Goal: Contribute content

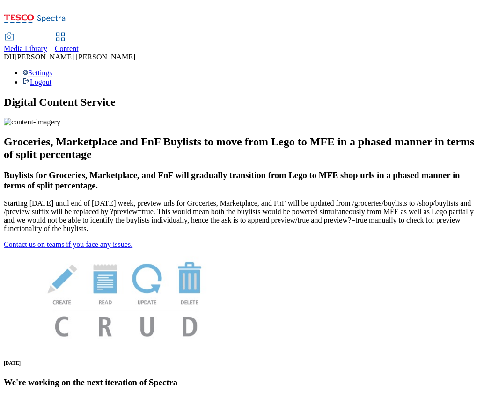
click at [79, 44] on span "Content" at bounding box center [67, 48] width 24 height 8
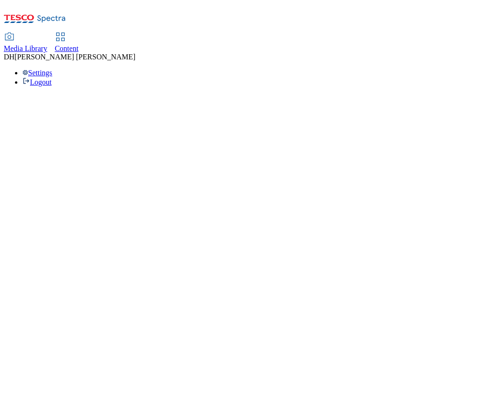
select select "group-comms"
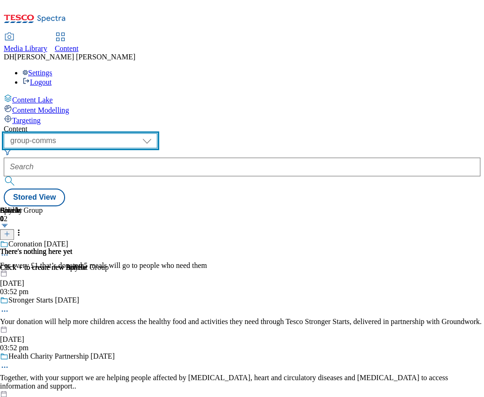
click at [157, 133] on select "dotcom-cz dotcom-hu dotcom-sk fnf-uk ghs-roi ghs-uk group-comms ighs-cz ighs-hu…" at bounding box center [81, 140] width 154 height 15
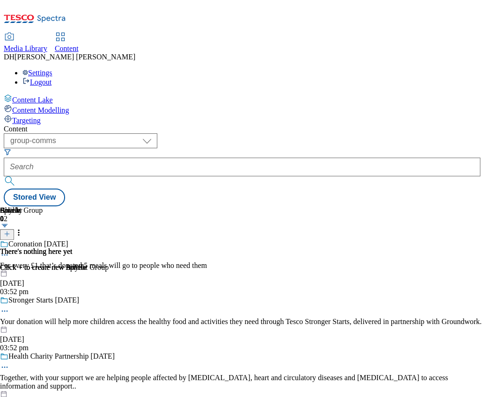
click at [47, 44] on span "Media Library" at bounding box center [26, 48] width 44 height 8
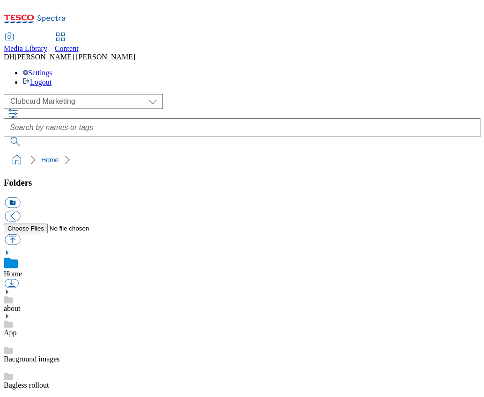
scroll to position [1, 0]
click at [79, 44] on span "Content" at bounding box center [67, 48] width 24 height 8
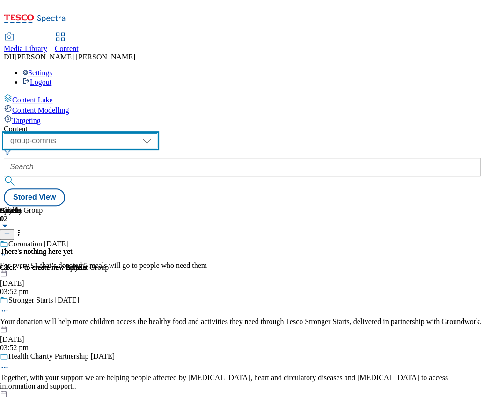
click at [157, 133] on select "dotcom-cz dotcom-hu dotcom-sk fnf-uk ghs-roi ghs-uk group-comms ighs-cz ighs-hu…" at bounding box center [81, 140] width 154 height 15
select select "ghs-uk"
click at [122, 133] on select "dotcom-cz dotcom-hu dotcom-sk fnf-uk ghs-roi ghs-uk group-comms ighs-cz ighs-hu…" at bounding box center [81, 140] width 154 height 15
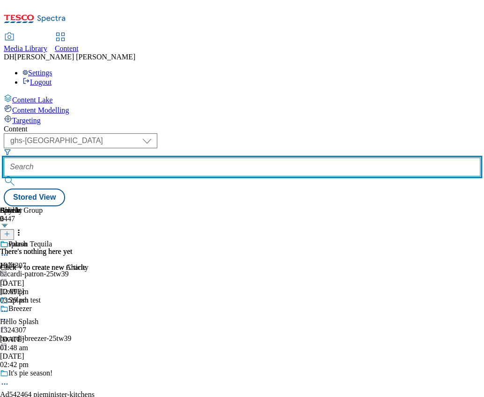
click at [279, 158] on input "text" at bounding box center [242, 167] width 477 height 19
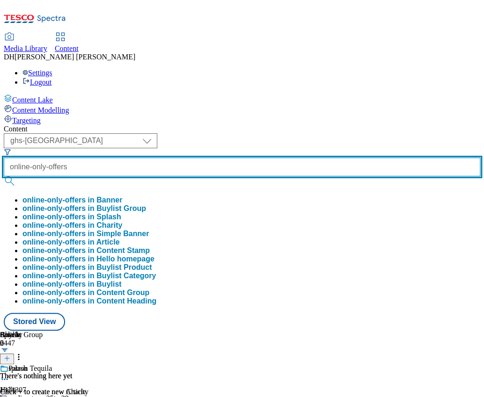
type input "online-only-offers"
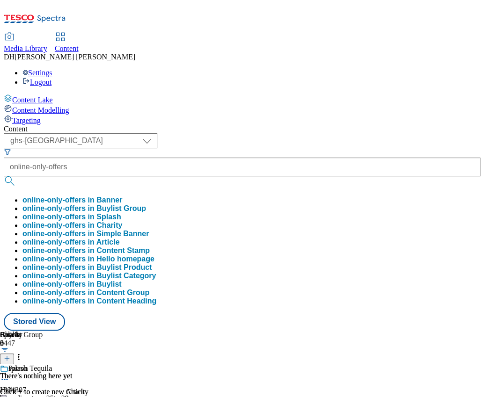
click at [146, 205] on button "online-only-offers in Buylist Group" at bounding box center [84, 209] width 124 height 8
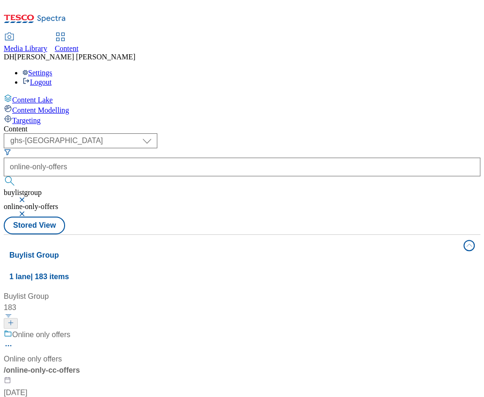
scroll to position [70, 0]
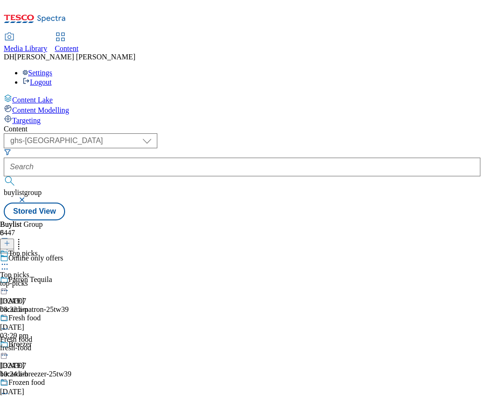
scroll to position [136, 0]
click at [9, 264] on icon at bounding box center [4, 268] width 9 height 9
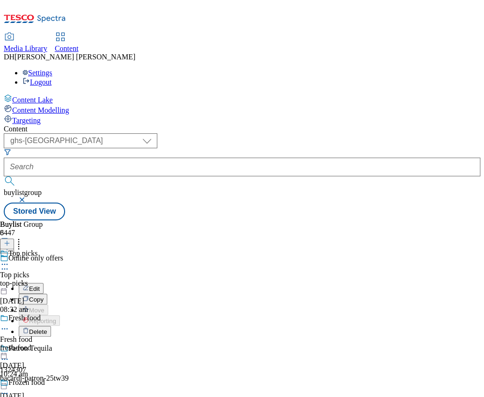
click at [131, 254] on div "Online only offers Edit Copy Move Reporting Delete" at bounding box center [65, 295] width 131 height 83
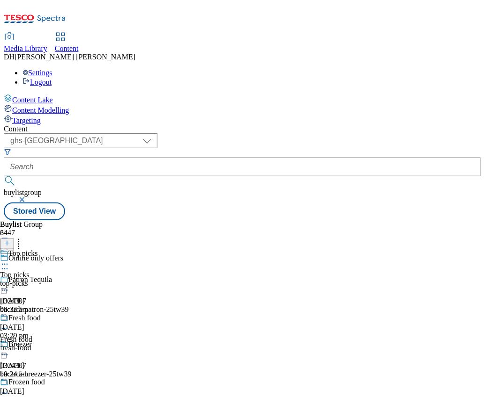
scroll to position [0, 0]
click at [6, 269] on circle at bounding box center [4, 269] width 1 height 1
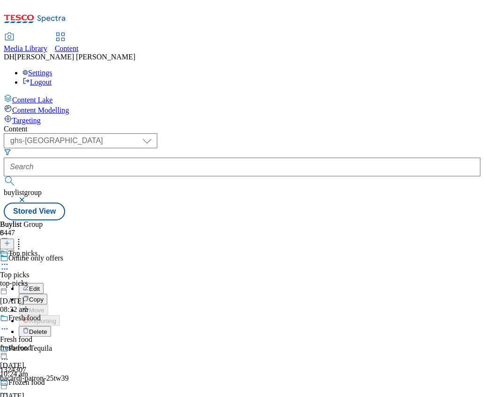
click at [380, 220] on div "Buylist 8 Top picks Top picks top-picks 6 Oct 2025 08:32 am Fresh food Fresh fo…" at bounding box center [242, 220] width 477 height 0
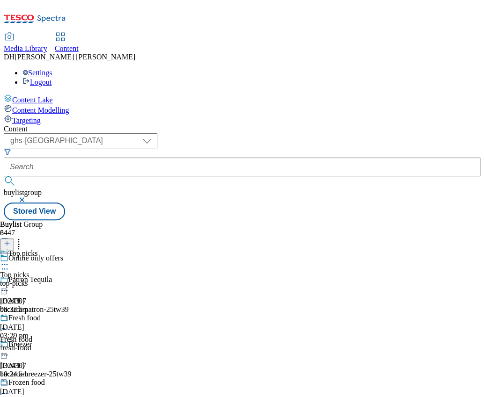
click at [9, 260] on icon at bounding box center [4, 264] width 9 height 9
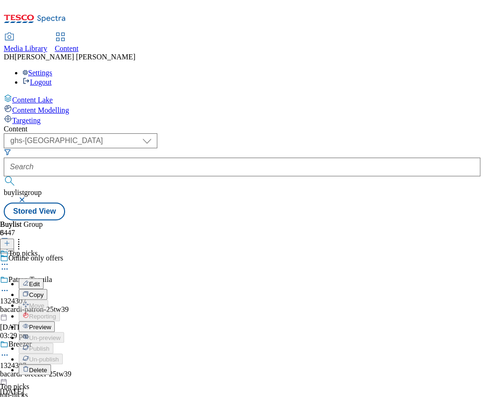
click at [51, 324] on span "Preview" at bounding box center [40, 327] width 22 height 7
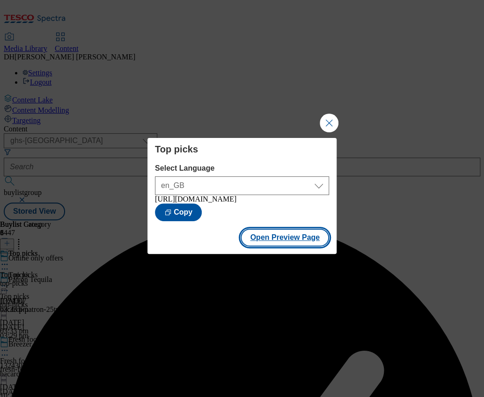
click at [292, 242] on button "Open Preview Page" at bounding box center [285, 238] width 88 height 18
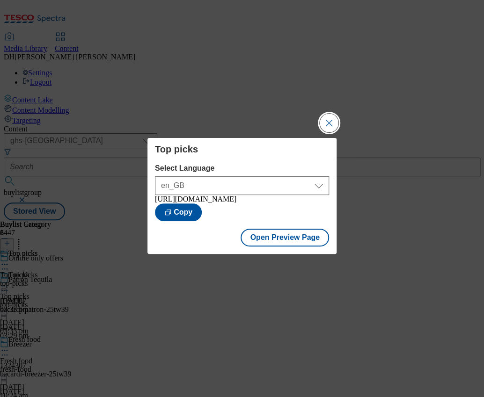
click at [331, 117] on button "Close Modal" at bounding box center [329, 123] width 19 height 19
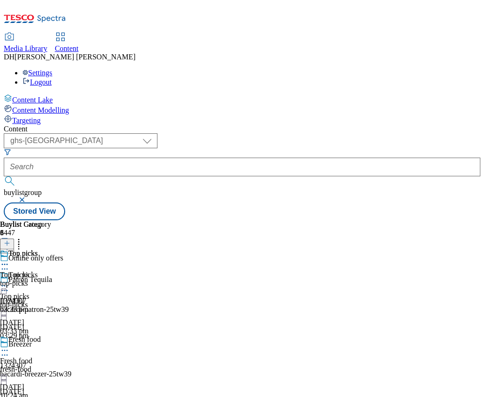
click at [9, 281] on icon at bounding box center [4, 285] width 9 height 9
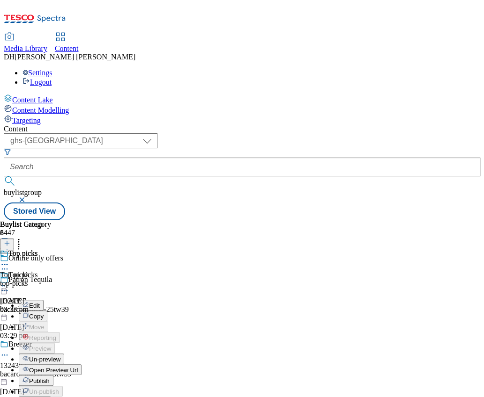
click at [50, 378] on span "Publish" at bounding box center [39, 381] width 21 height 7
